Goal: Task Accomplishment & Management: Use online tool/utility

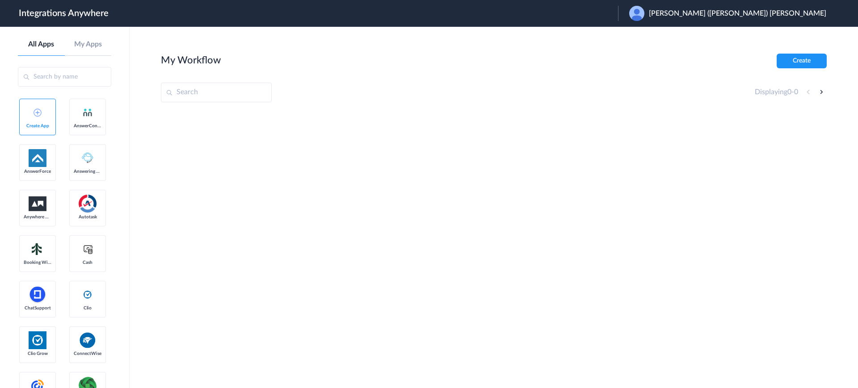
click at [793, 9] on span "Pamela (Pam) Satterlee" at bounding box center [737, 13] width 177 height 8
click at [743, 38] on li "Logout" at bounding box center [726, 36] width 217 height 17
drag, startPoint x: 701, startPoint y: 15, endPoint x: 696, endPoint y: 17, distance: 5.4
click at [701, 14] on span "Launch Account" at bounding box center [701, 13] width 51 height 7
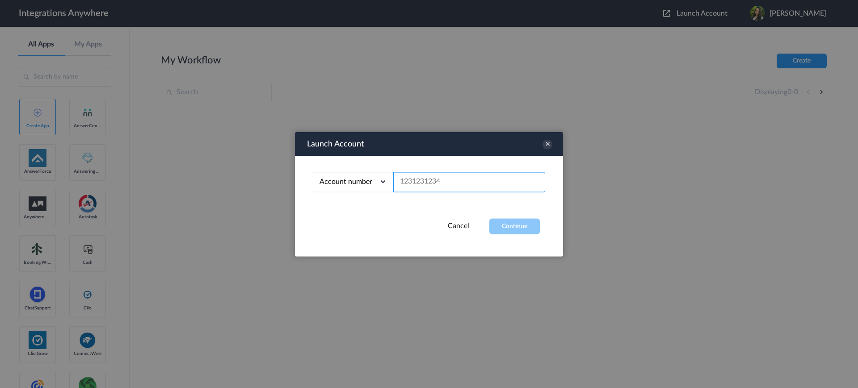
paste input "Chaikin"
type input "Chaikin"
drag, startPoint x: 461, startPoint y: 190, endPoint x: 263, endPoint y: 171, distance: 198.9
click at [263, 0] on body "Integrations Anywhere Launch Account Sharon Villaruel My Account Logout All App…" at bounding box center [429, 0] width 858 height 0
click at [418, 177] on input "text" at bounding box center [469, 182] width 152 height 20
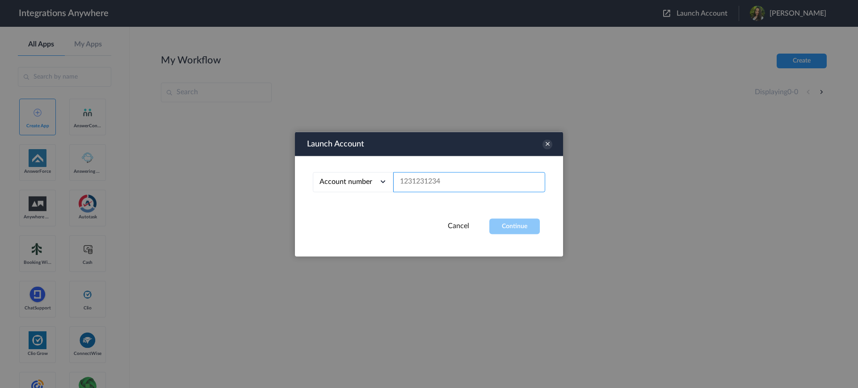
paste input "8776460170"
type input "8776460170"
click at [509, 225] on button "Continue" at bounding box center [514, 226] width 50 height 16
